Goal: Task Accomplishment & Management: Manage account settings

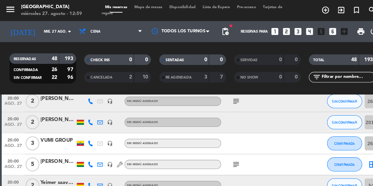
scroll to position [511, 0]
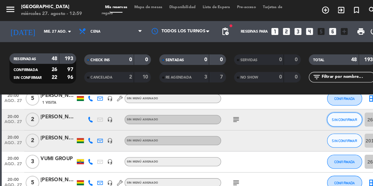
click at [335, 116] on span "SIN CONFIRMAR" at bounding box center [333, 116] width 24 height 4
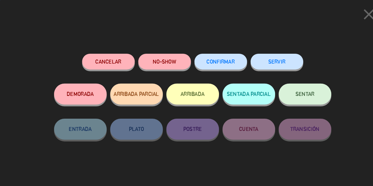
click at [214, 58] on span "CONFIRMAR" at bounding box center [213, 60] width 27 height 6
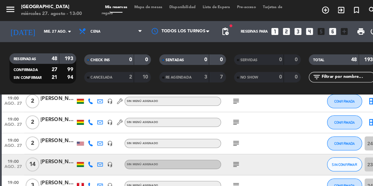
scroll to position [211, 0]
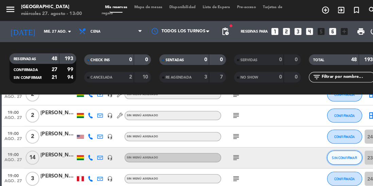
click at [329, 151] on span "SIN CONFIRMAR" at bounding box center [333, 153] width 24 height 4
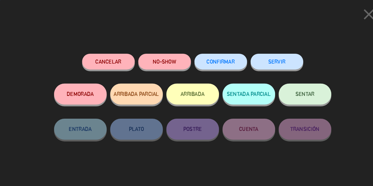
click at [213, 58] on span "CONFIRMAR" at bounding box center [213, 60] width 27 height 6
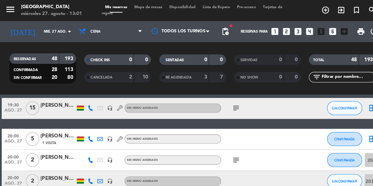
scroll to position [472, 0]
click at [331, 101] on button "SIN CONFIRMAR" at bounding box center [334, 105] width 34 height 14
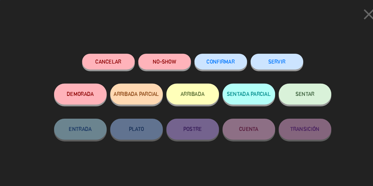
click at [214, 65] on button "CONFIRMAR" at bounding box center [213, 59] width 51 height 15
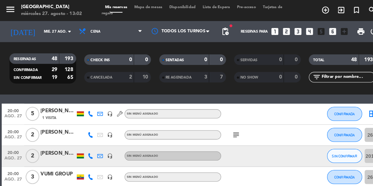
scroll to position [497, 0]
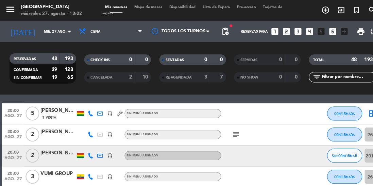
click at [87, 148] on icon at bounding box center [87, 150] width 5 height 5
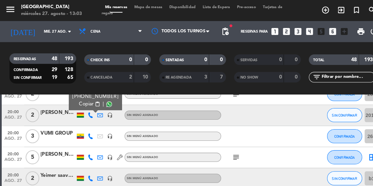
scroll to position [529, 0]
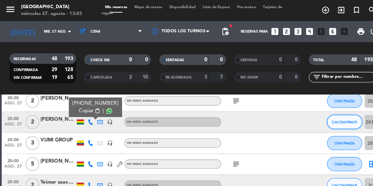
click at [321, 116] on button "SIN CONFIRMAR" at bounding box center [334, 118] width 34 height 14
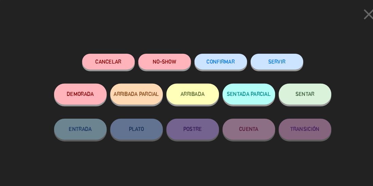
click at [216, 59] on span "CONFIRMAR" at bounding box center [213, 60] width 27 height 6
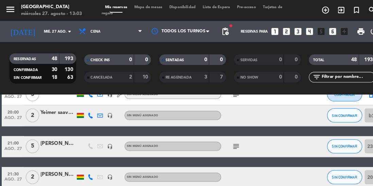
scroll to position [598, 0]
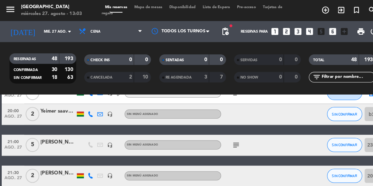
click at [231, 139] on icon "subject" at bounding box center [228, 140] width 8 height 8
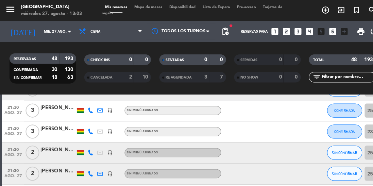
scroll to position [685, 0]
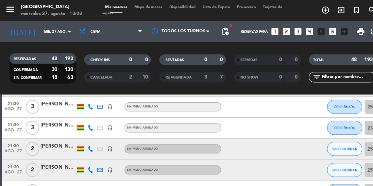
click at [87, 146] on icon at bounding box center [87, 143] width 5 height 5
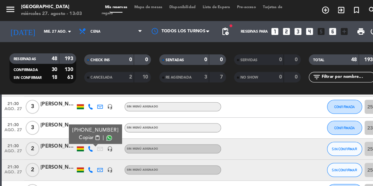
click at [103, 132] on span at bounding box center [105, 132] width 5 height 5
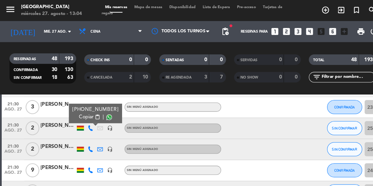
click at [89, 144] on icon at bounding box center [87, 144] width 5 height 5
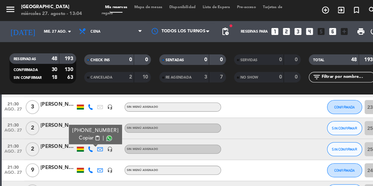
click at [103, 132] on span at bounding box center [105, 133] width 5 height 5
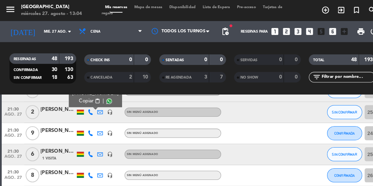
scroll to position [768, 0]
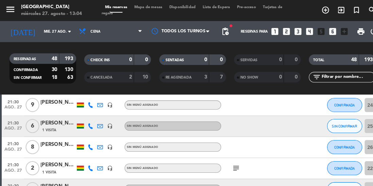
click at [87, 124] on icon at bounding box center [87, 121] width 5 height 5
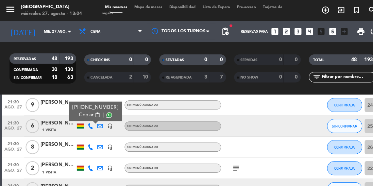
click at [103, 113] on span at bounding box center [105, 110] width 5 height 5
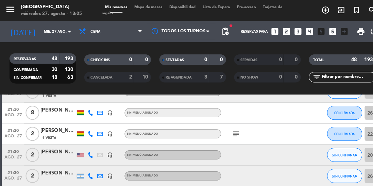
scroll to position [802, 0]
click at [87, 151] on icon at bounding box center [87, 149] width 5 height 5
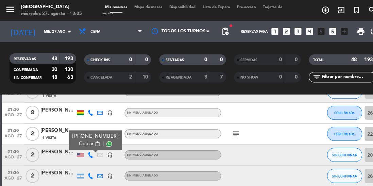
click at [103, 140] on span at bounding box center [105, 138] width 5 height 5
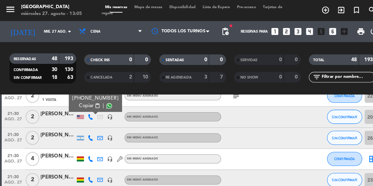
scroll to position [840, 0]
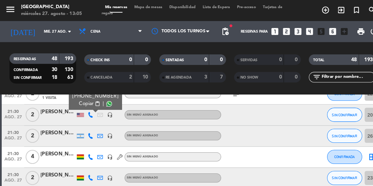
click at [89, 130] on icon at bounding box center [87, 131] width 5 height 5
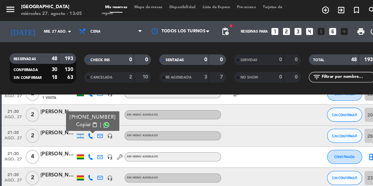
click at [103, 120] on span at bounding box center [102, 120] width 5 height 5
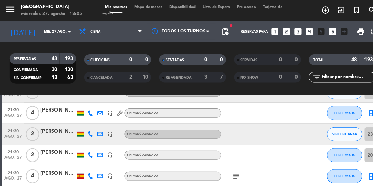
click at [87, 131] on icon at bounding box center [87, 129] width 5 height 5
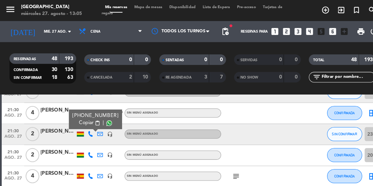
click at [103, 116] on span at bounding box center [105, 118] width 5 height 5
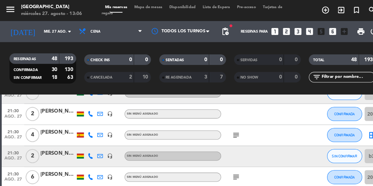
scroll to position [944, 0]
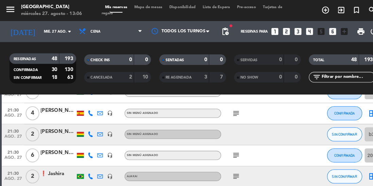
click at [85, 130] on icon at bounding box center [87, 129] width 5 height 5
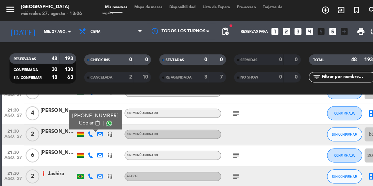
click at [103, 120] on span at bounding box center [105, 119] width 5 height 5
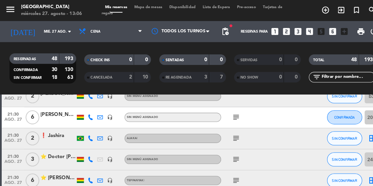
click at [87, 133] on icon at bounding box center [87, 133] width 5 height 5
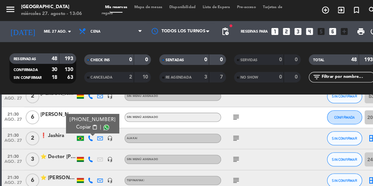
click at [102, 123] on span at bounding box center [102, 122] width 5 height 5
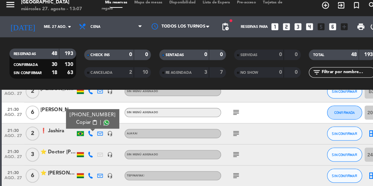
click at [225, 150] on icon "subject" at bounding box center [228, 154] width 8 height 8
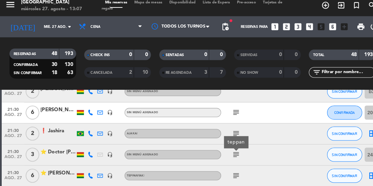
click at [54, 156] on div at bounding box center [56, 158] width 34 height 5
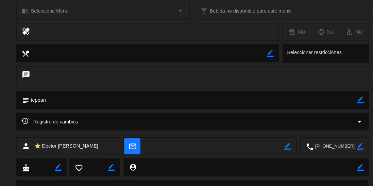
scroll to position [125, 0]
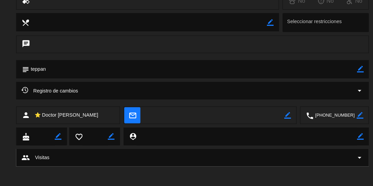
click at [159, 92] on div "Registro de cambios arrow_drop_down" at bounding box center [187, 92] width 332 height 8
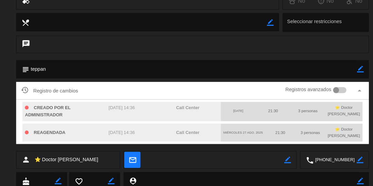
scroll to position [0, 0]
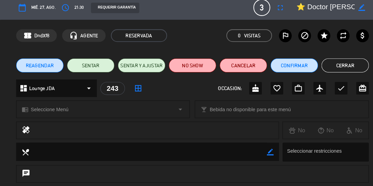
click at [338, 64] on button "Cerrar" at bounding box center [334, 68] width 46 height 14
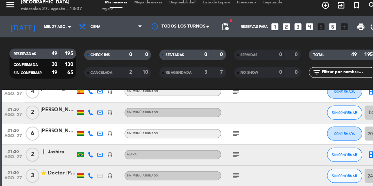
click at [86, 151] on icon at bounding box center [87, 153] width 5 height 5
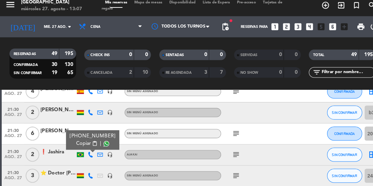
click at [90, 172] on icon at bounding box center [87, 174] width 5 height 5
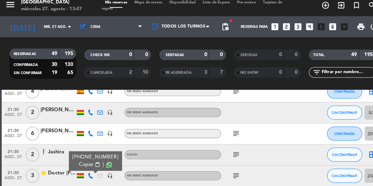
click at [103, 161] on span at bounding box center [105, 163] width 5 height 5
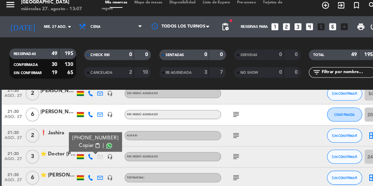
click at [85, 174] on icon at bounding box center [87, 176] width 5 height 5
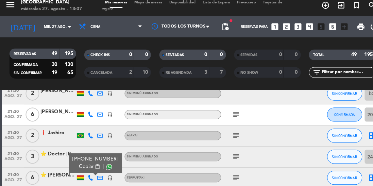
click at [103, 163] on span at bounding box center [105, 165] width 5 height 5
click at [332, 129] on button "SIN CONFIRMAR" at bounding box center [334, 136] width 34 height 14
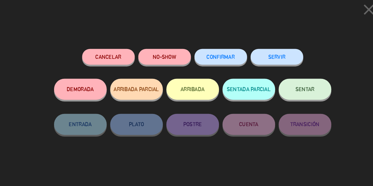
click at [209, 61] on span "CONFIRMAR" at bounding box center [213, 60] width 27 height 6
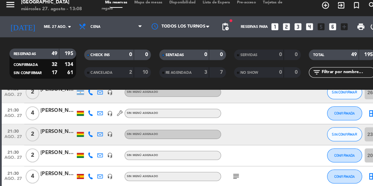
scroll to position [897, 0]
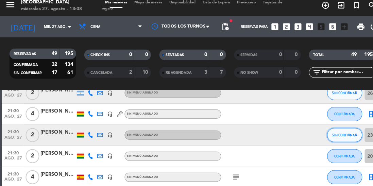
click at [336, 134] on span "SIN CONFIRMAR" at bounding box center [333, 136] width 24 height 4
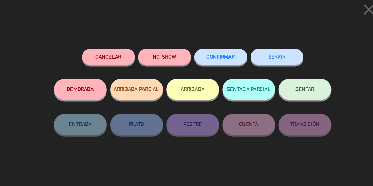
click at [207, 60] on span "CONFIRMAR" at bounding box center [213, 60] width 27 height 6
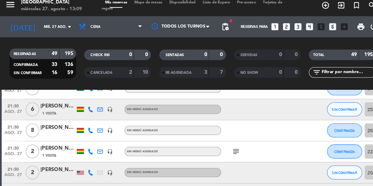
scroll to position [770, 0]
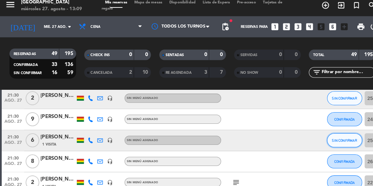
click at [327, 139] on span "SIN CONFIRMAR" at bounding box center [333, 141] width 24 height 4
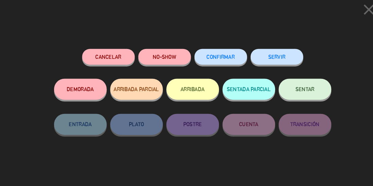
click at [210, 58] on span "CONFIRMAR" at bounding box center [213, 60] width 27 height 6
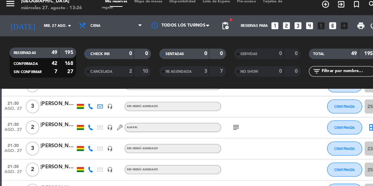
scroll to position [689, 0]
